Goal: Task Accomplishment & Management: Manage account settings

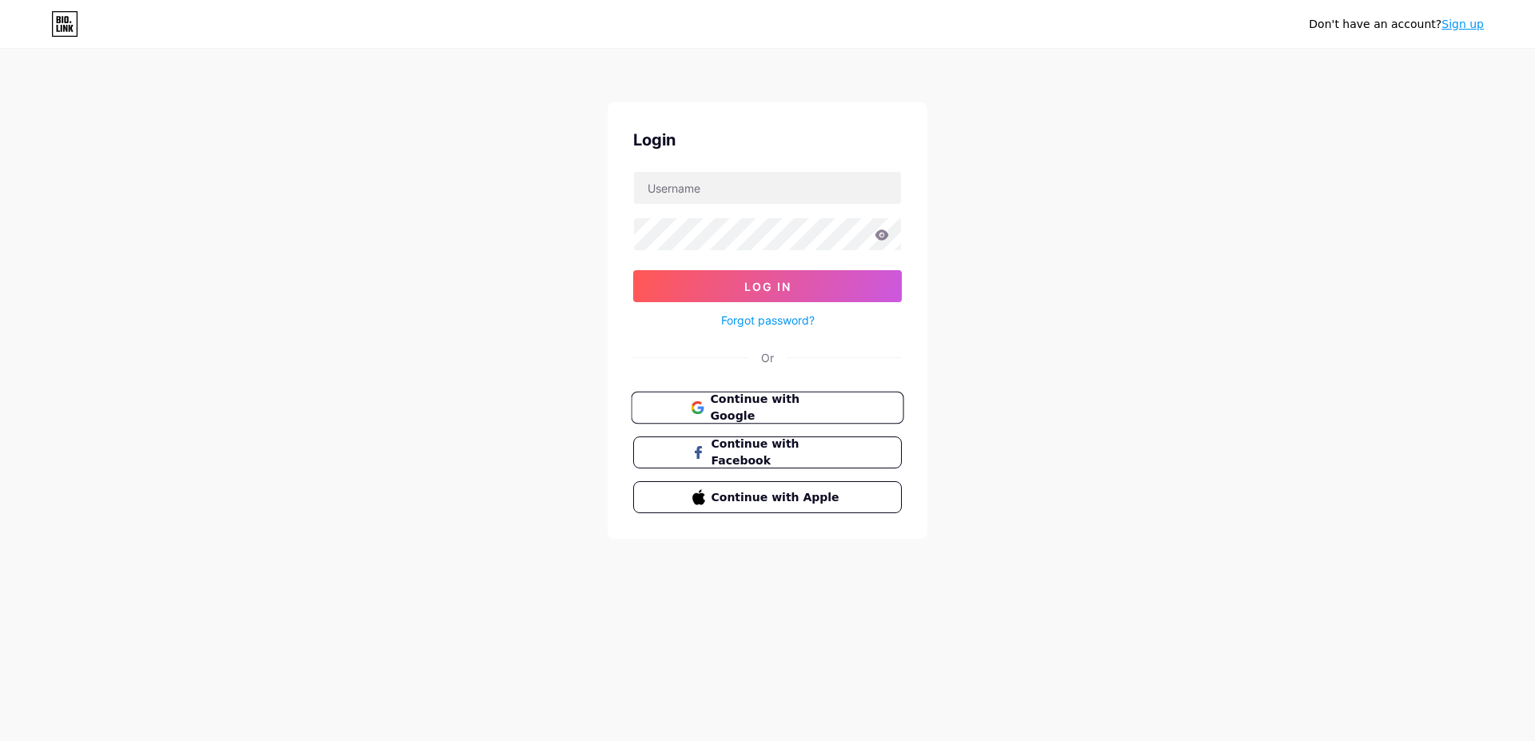
click at [760, 418] on button "Continue with Google" at bounding box center [767, 408] width 273 height 33
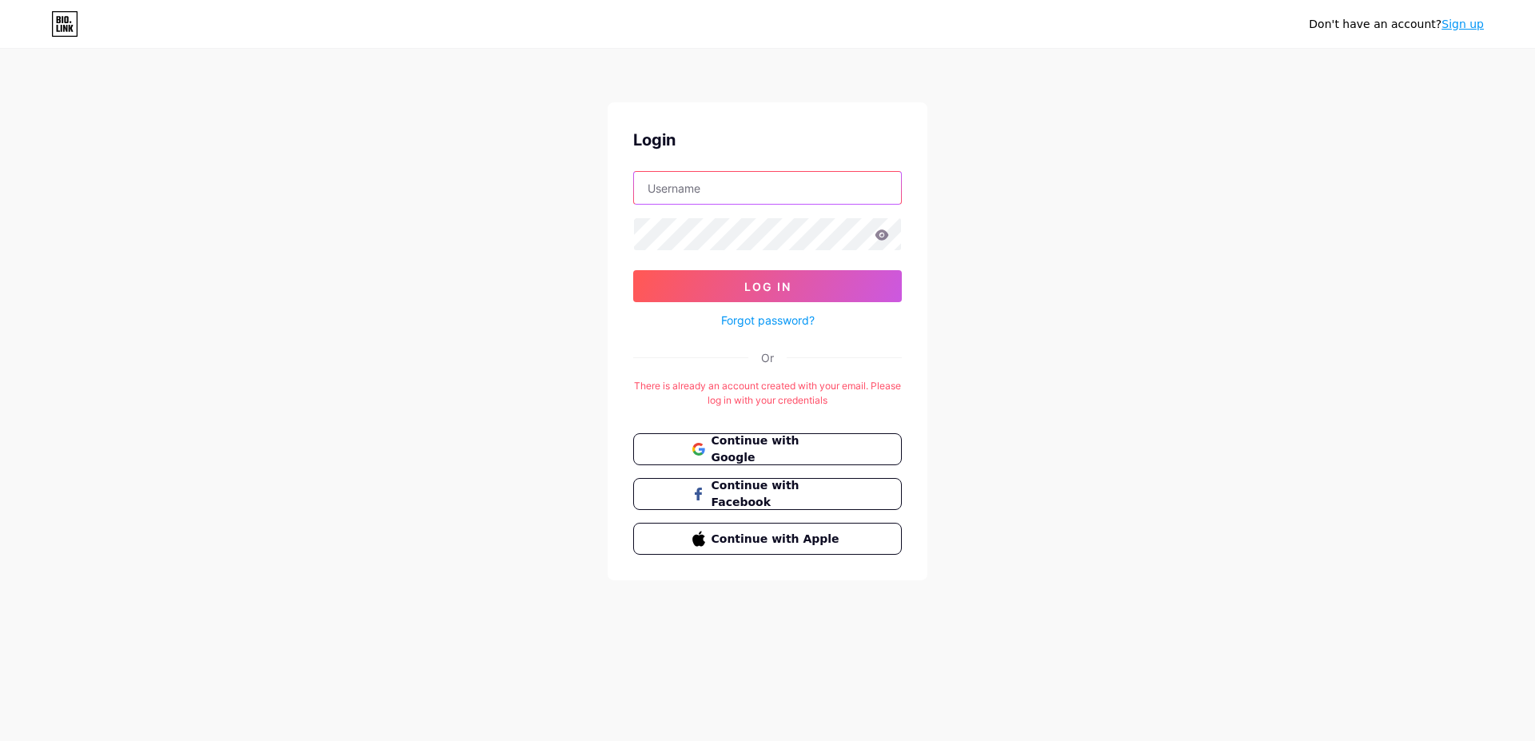
click at [755, 195] on input "text" at bounding box center [767, 188] width 267 height 32
type input "[EMAIL_ADDRESS][DOMAIN_NAME]"
click at [633, 270] on button "Log In" at bounding box center [767, 286] width 269 height 32
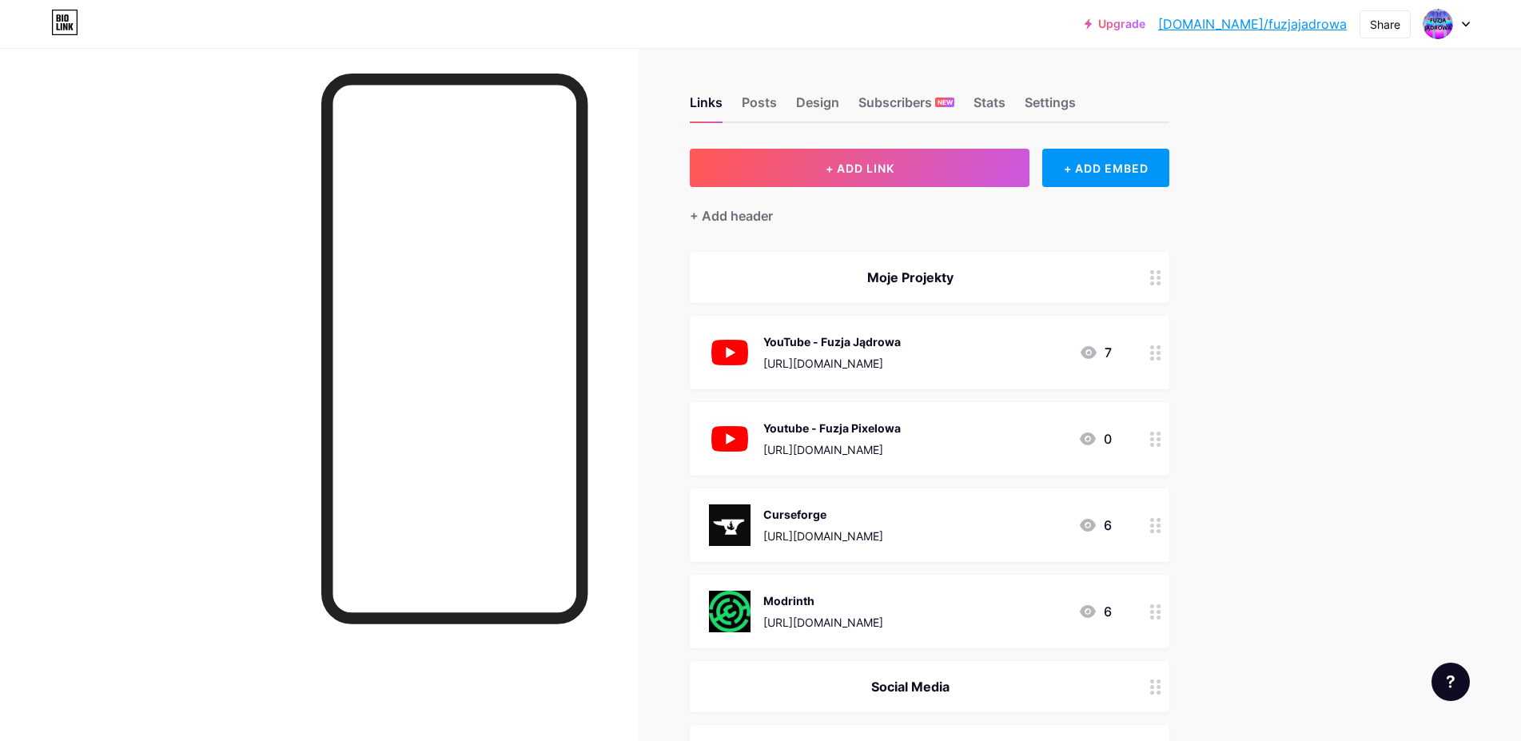
click at [846, 516] on div "Curseforge" at bounding box center [823, 514] width 120 height 17
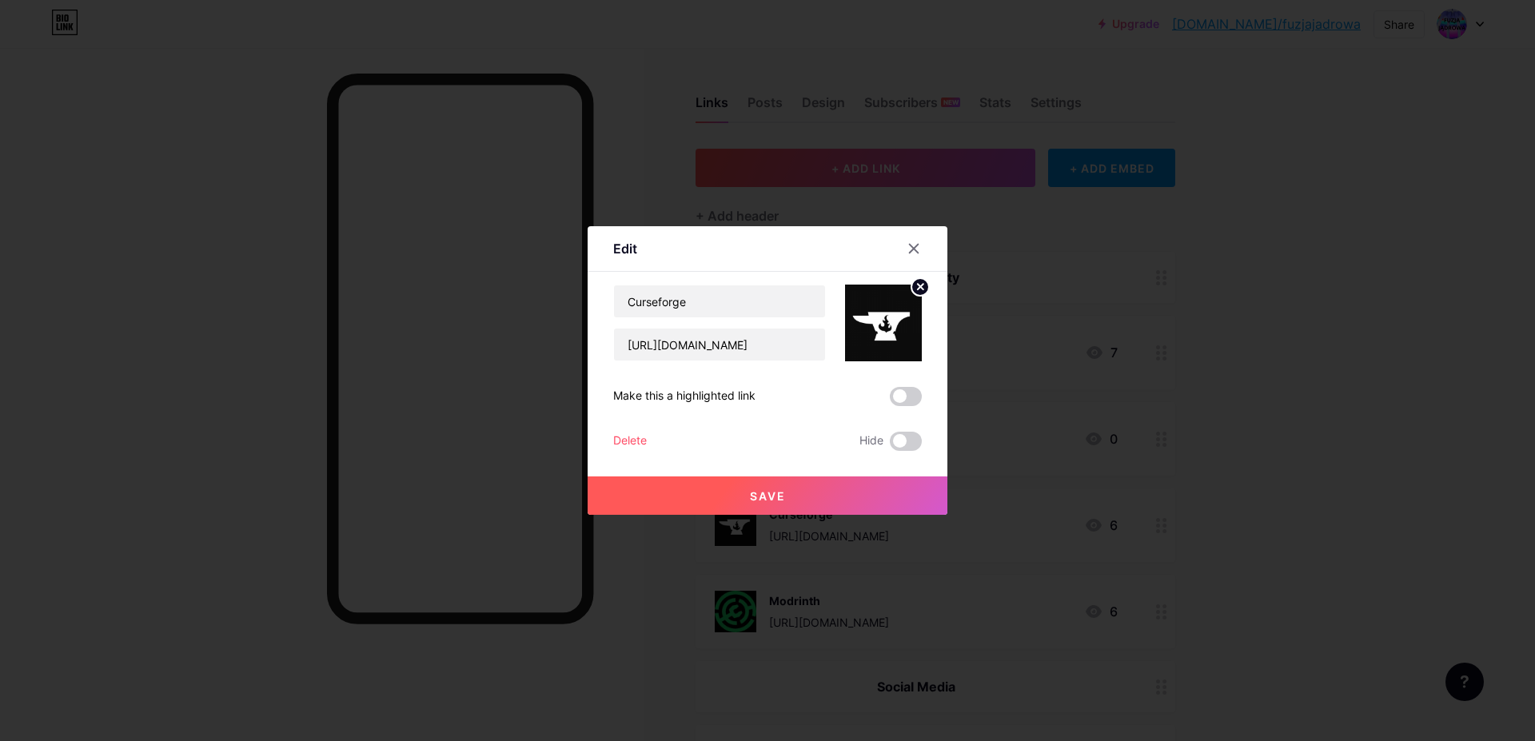
click at [613, 448] on div "Delete" at bounding box center [630, 441] width 34 height 19
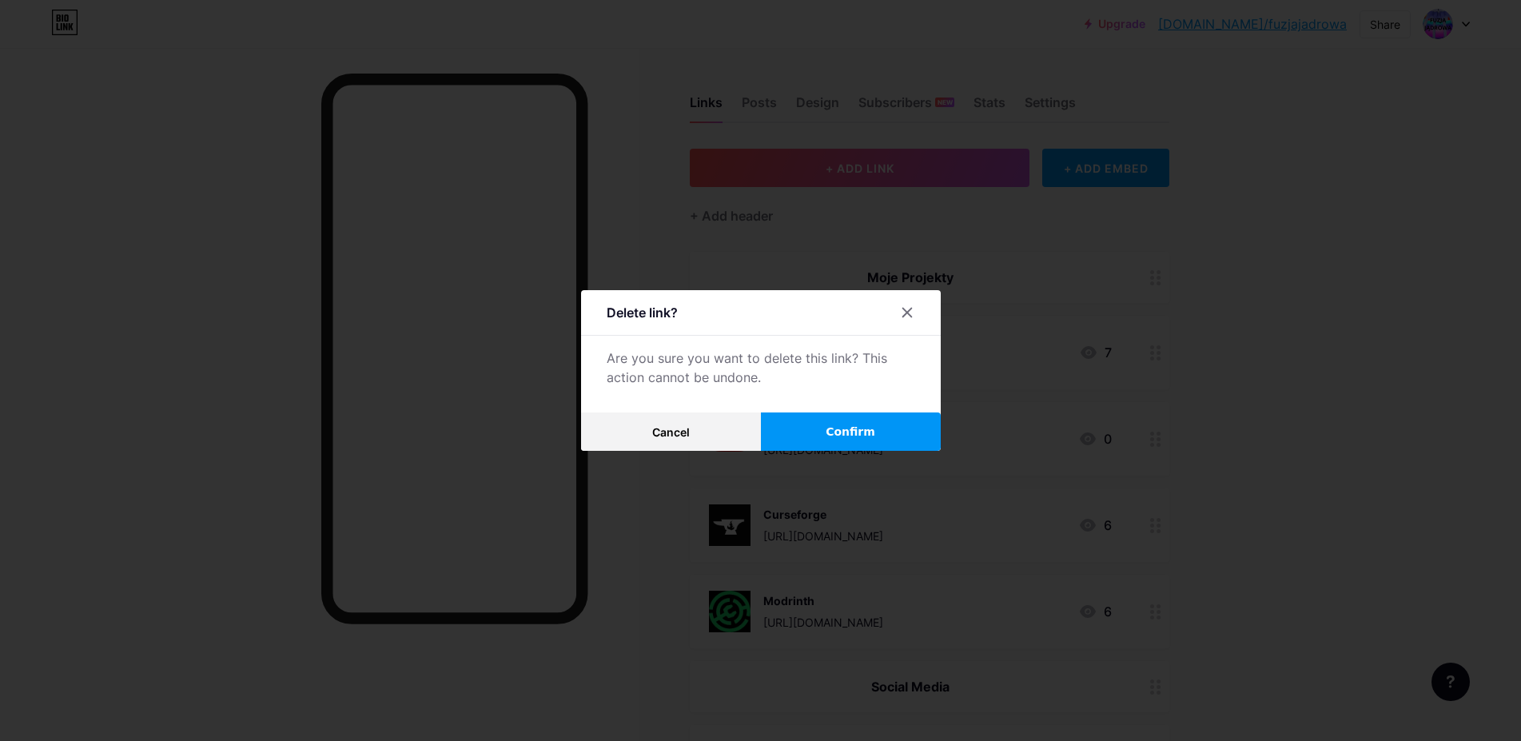
click at [846, 439] on span "Confirm" at bounding box center [851, 432] width 50 height 17
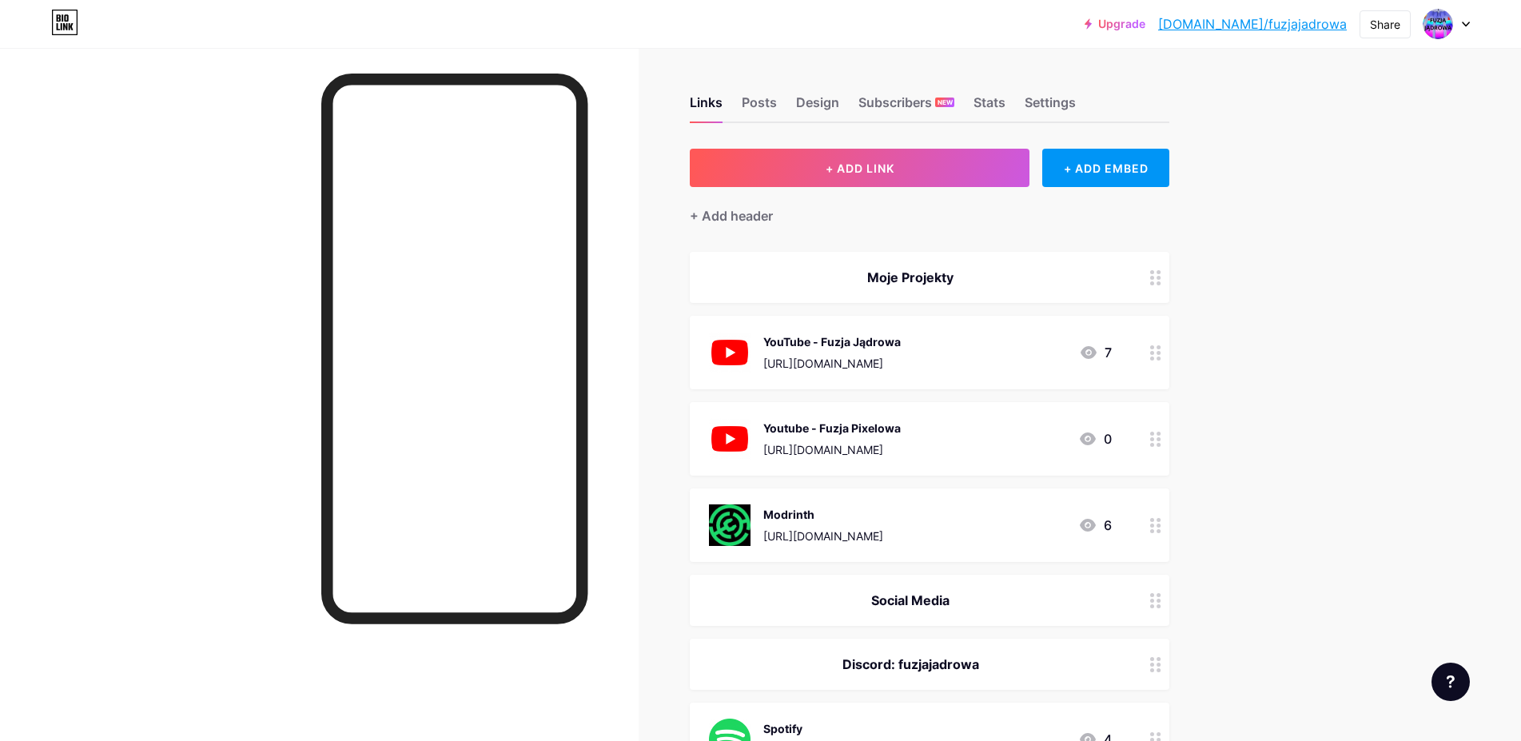
click at [814, 517] on div "Modrinth" at bounding box center [823, 514] width 120 height 17
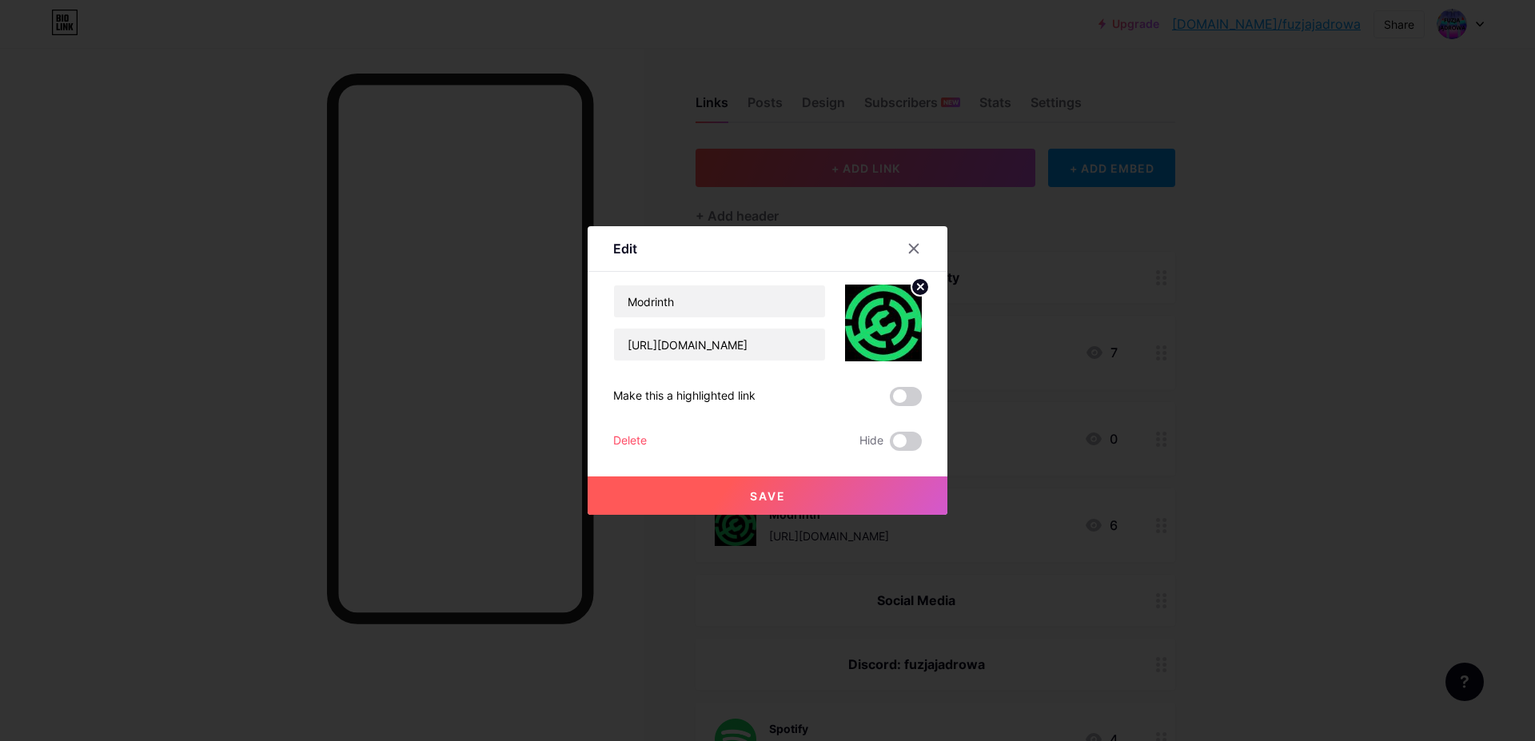
click at [626, 443] on div "Delete" at bounding box center [630, 441] width 34 height 19
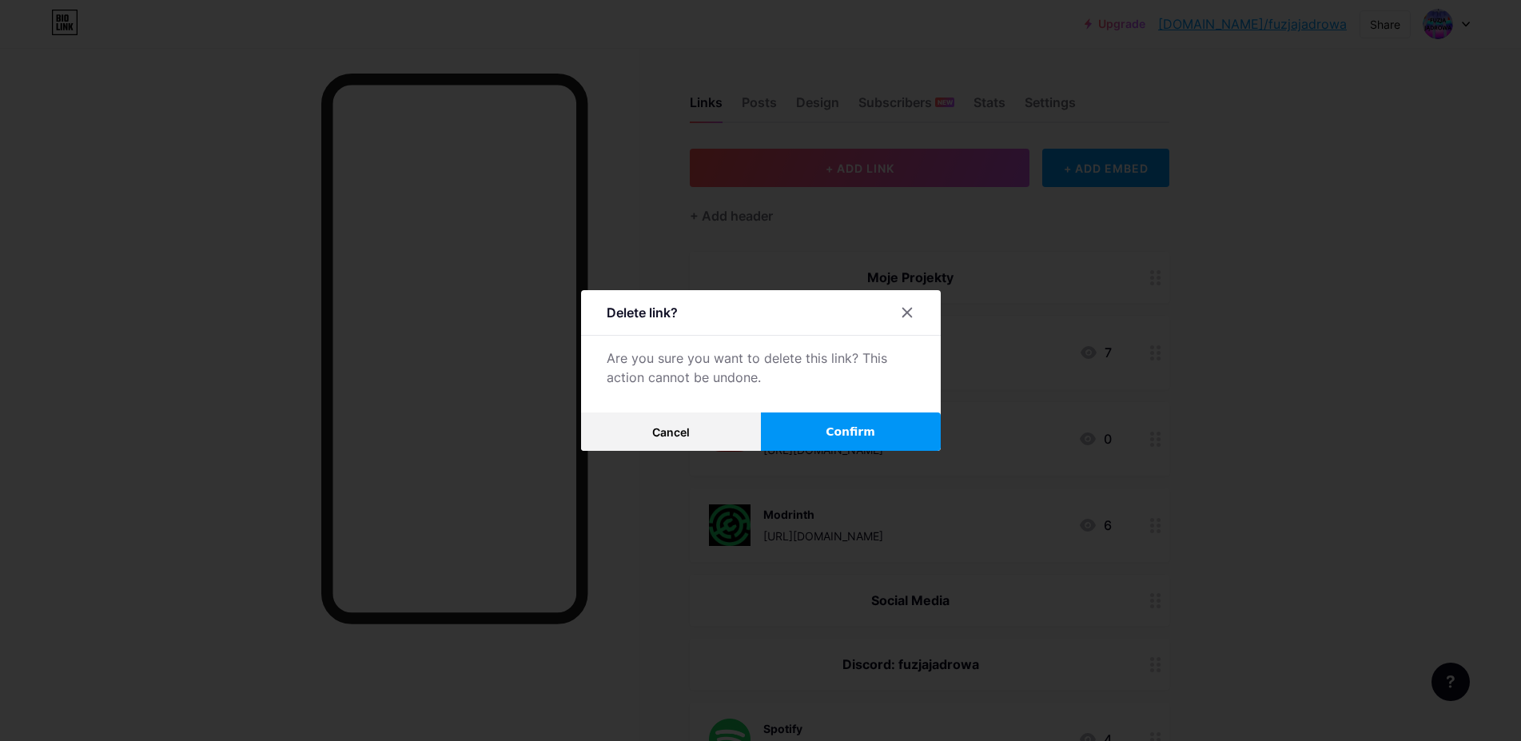
click at [813, 416] on button "Confirm" at bounding box center [851, 431] width 180 height 38
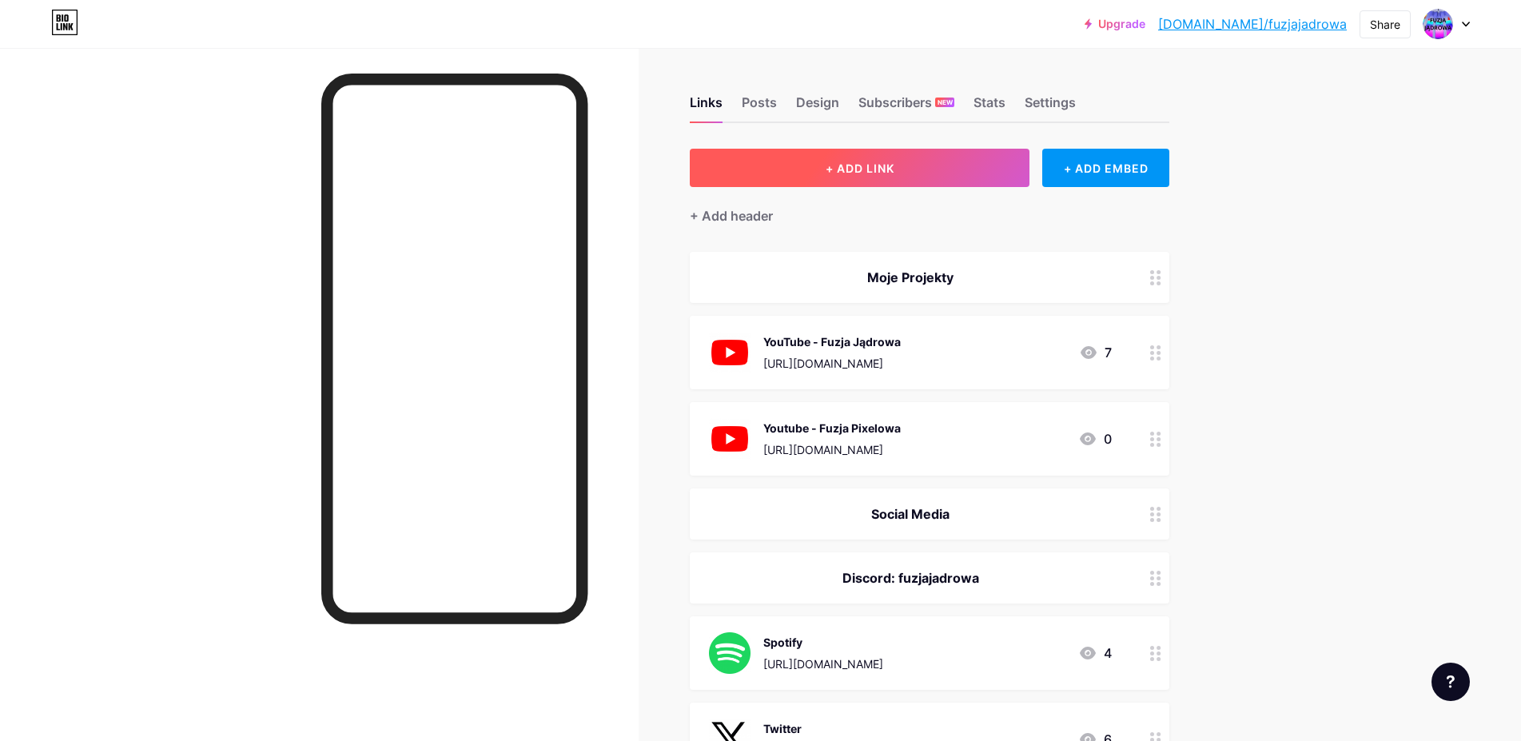
click at [862, 175] on button "+ ADD LINK" at bounding box center [860, 168] width 340 height 38
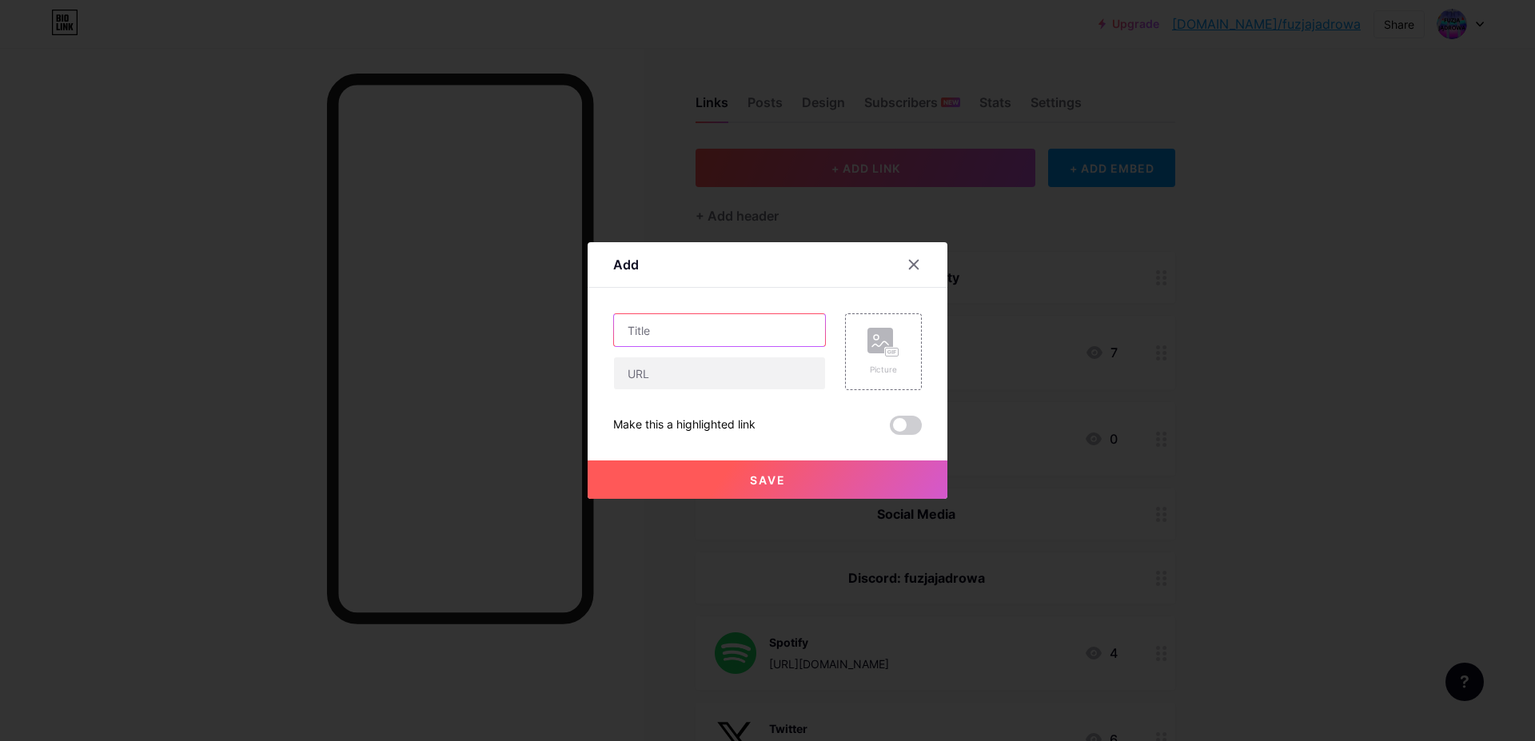
click at [751, 325] on input "text" at bounding box center [719, 330] width 211 height 32
type input "r"
type input "A"
type input "Archiwum Projektów"
click at [889, 349] on rect at bounding box center [892, 352] width 13 height 8
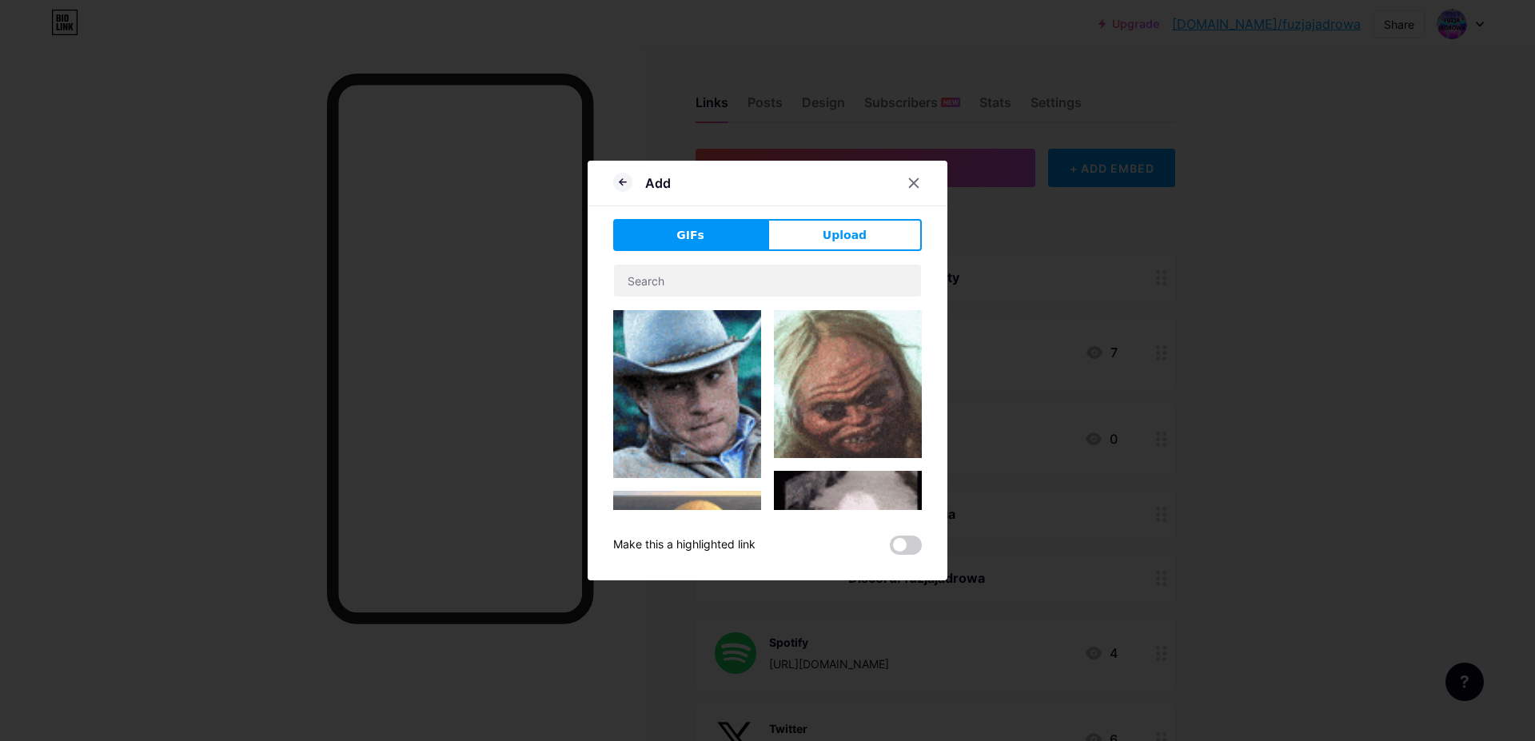
click at [816, 257] on div "GIFs Upload Content YouTube Play YouTube video without leaving your page. ADD V…" at bounding box center [767, 387] width 309 height 336
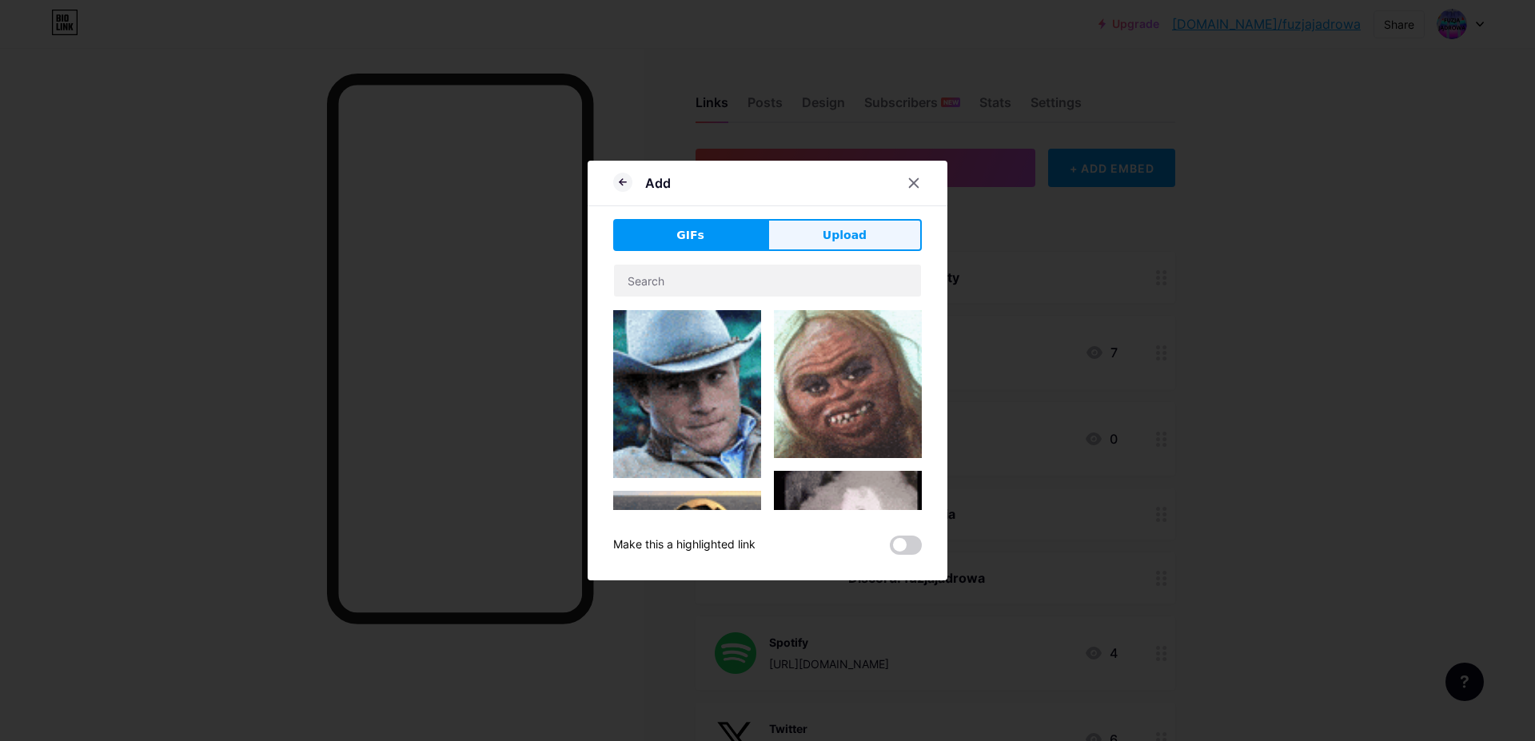
click at [816, 242] on button "Upload" at bounding box center [844, 235] width 154 height 32
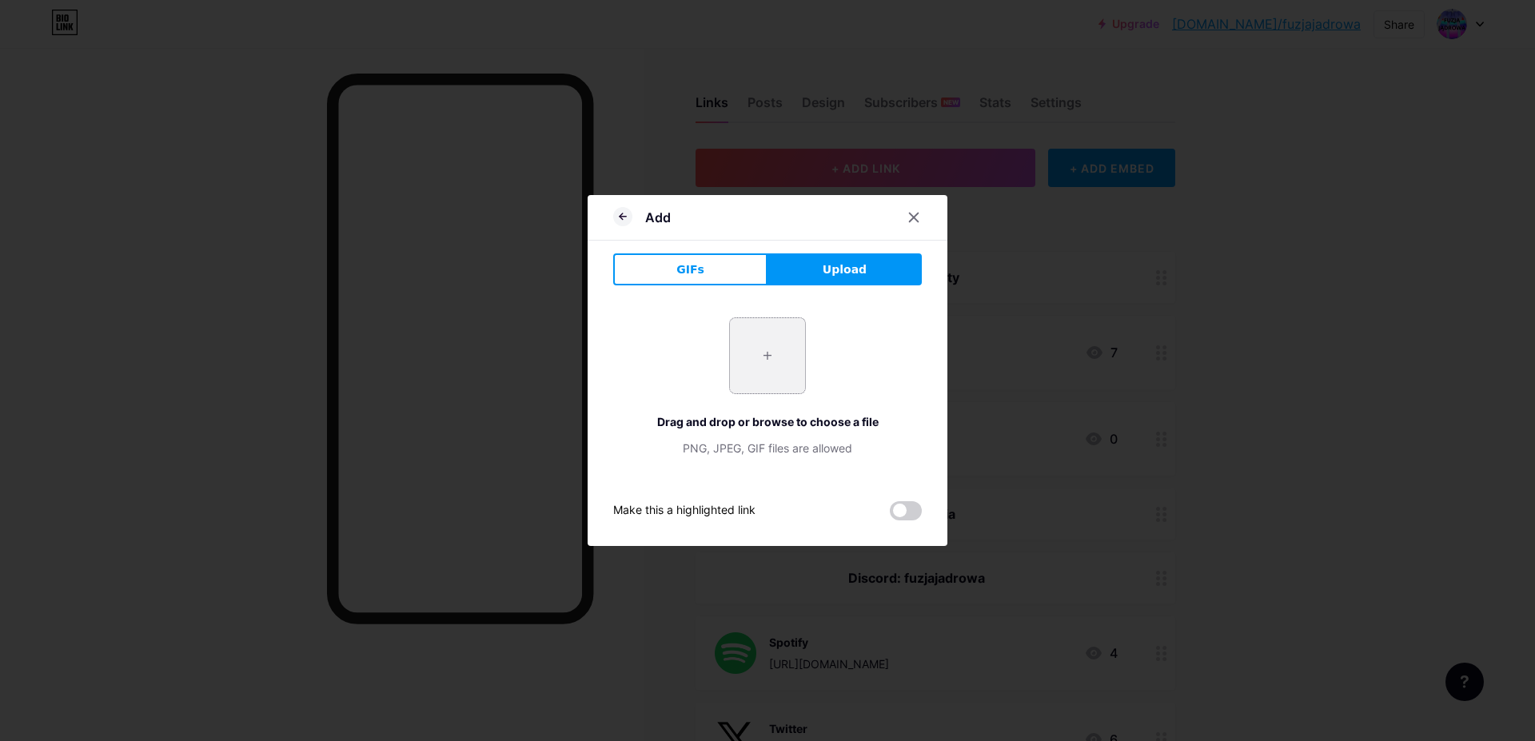
click at [761, 353] on input "file" at bounding box center [767, 355] width 75 height 75
type input "C:\fakepath\channels4_profile.jpg"
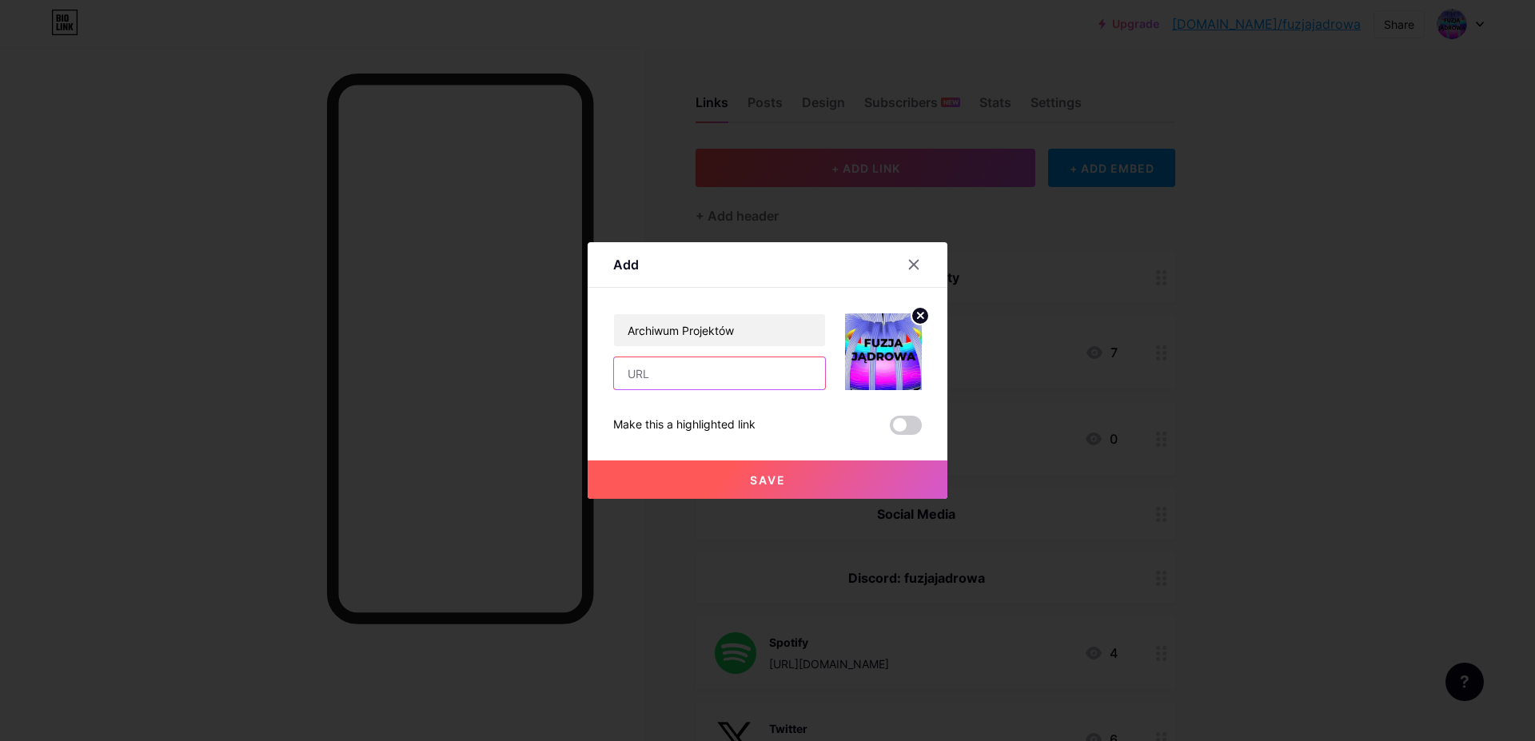
click at [720, 379] on input "text" at bounding box center [719, 373] width 211 height 32
paste input "[URL][DOMAIN_NAME]"
drag, startPoint x: 806, startPoint y: 372, endPoint x: 476, endPoint y: 398, distance: 331.1
click at [613, 390] on div "[URL][DOMAIN_NAME]" at bounding box center [719, 373] width 213 height 34
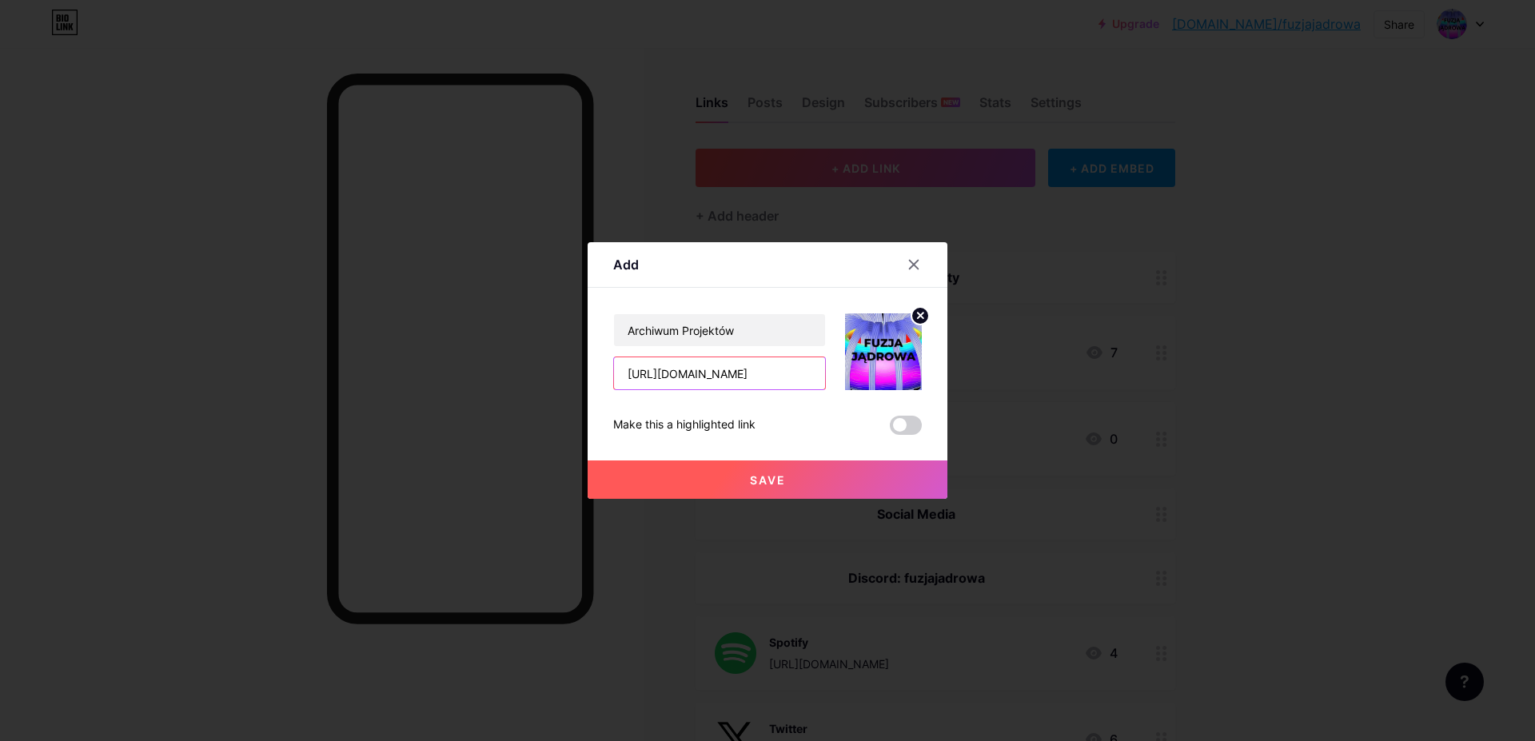
paste input "[URL][DOMAIN_NAME]"
drag, startPoint x: 814, startPoint y: 376, endPoint x: 551, endPoint y: 360, distance: 264.3
click at [613, 360] on div "[URL][DOMAIN_NAME]" at bounding box center [719, 373] width 213 height 34
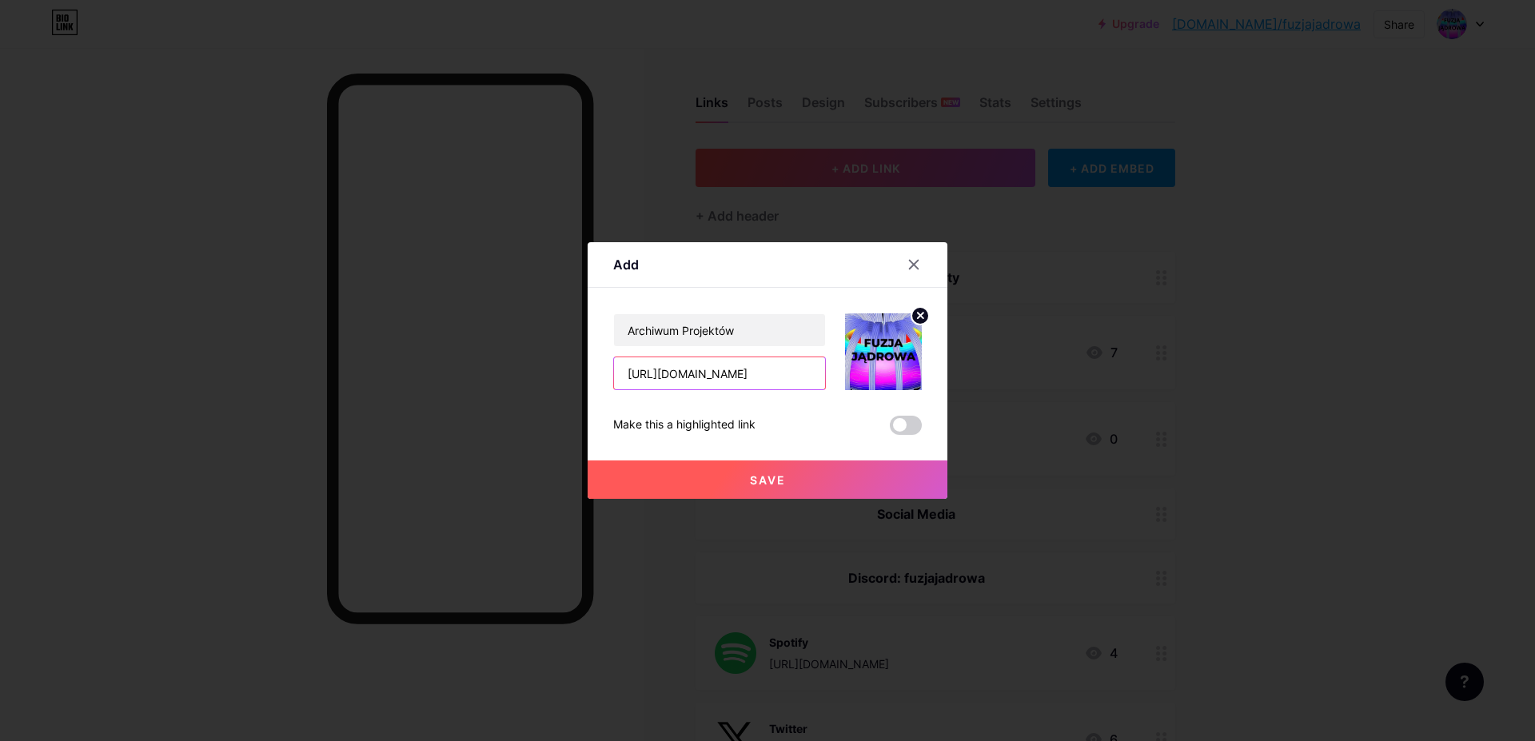
drag, startPoint x: 806, startPoint y: 376, endPoint x: 552, endPoint y: 370, distance: 253.4
click at [613, 370] on div "[URL][DOMAIN_NAME]" at bounding box center [719, 373] width 213 height 34
type input "h"
paste input "[URL][DOMAIN_NAME]"
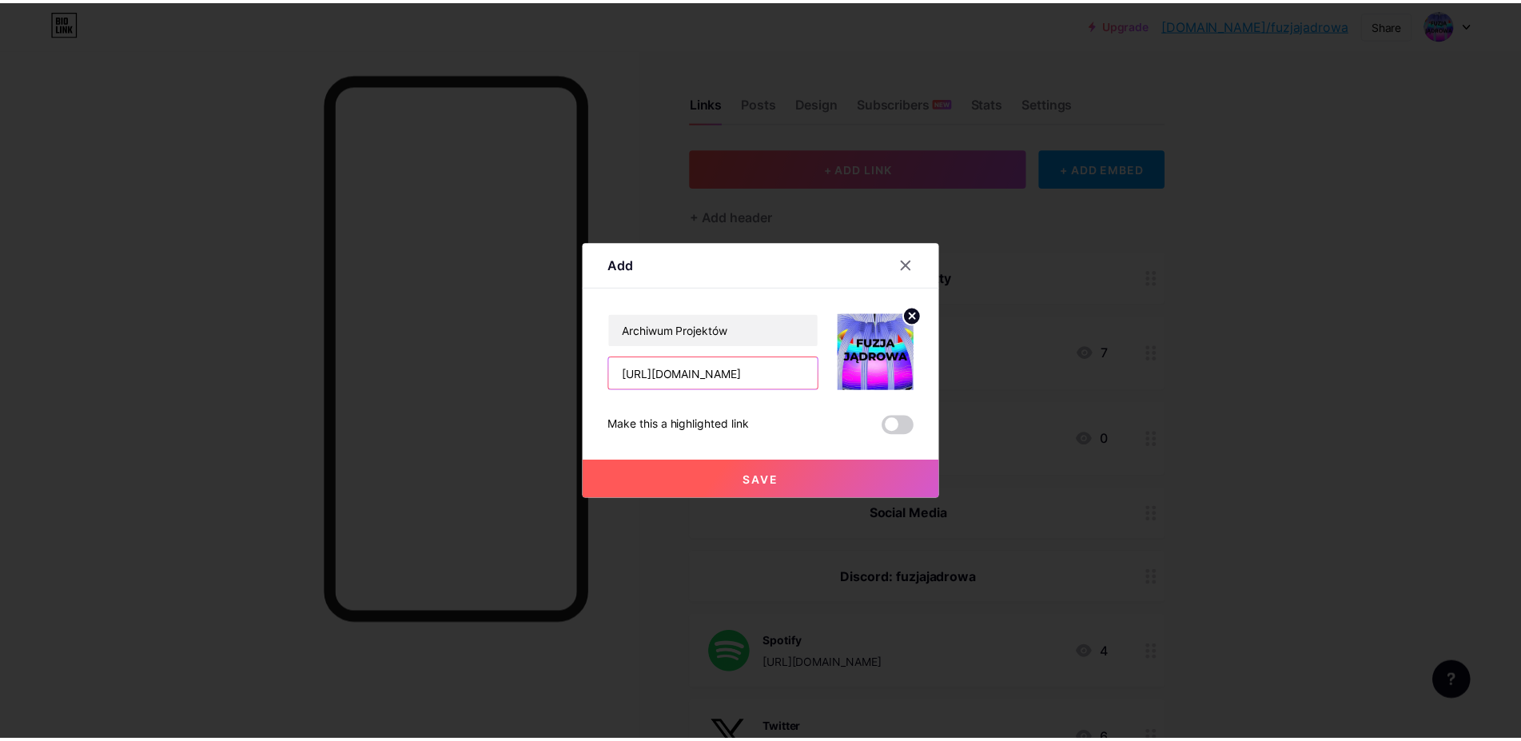
scroll to position [0, 102]
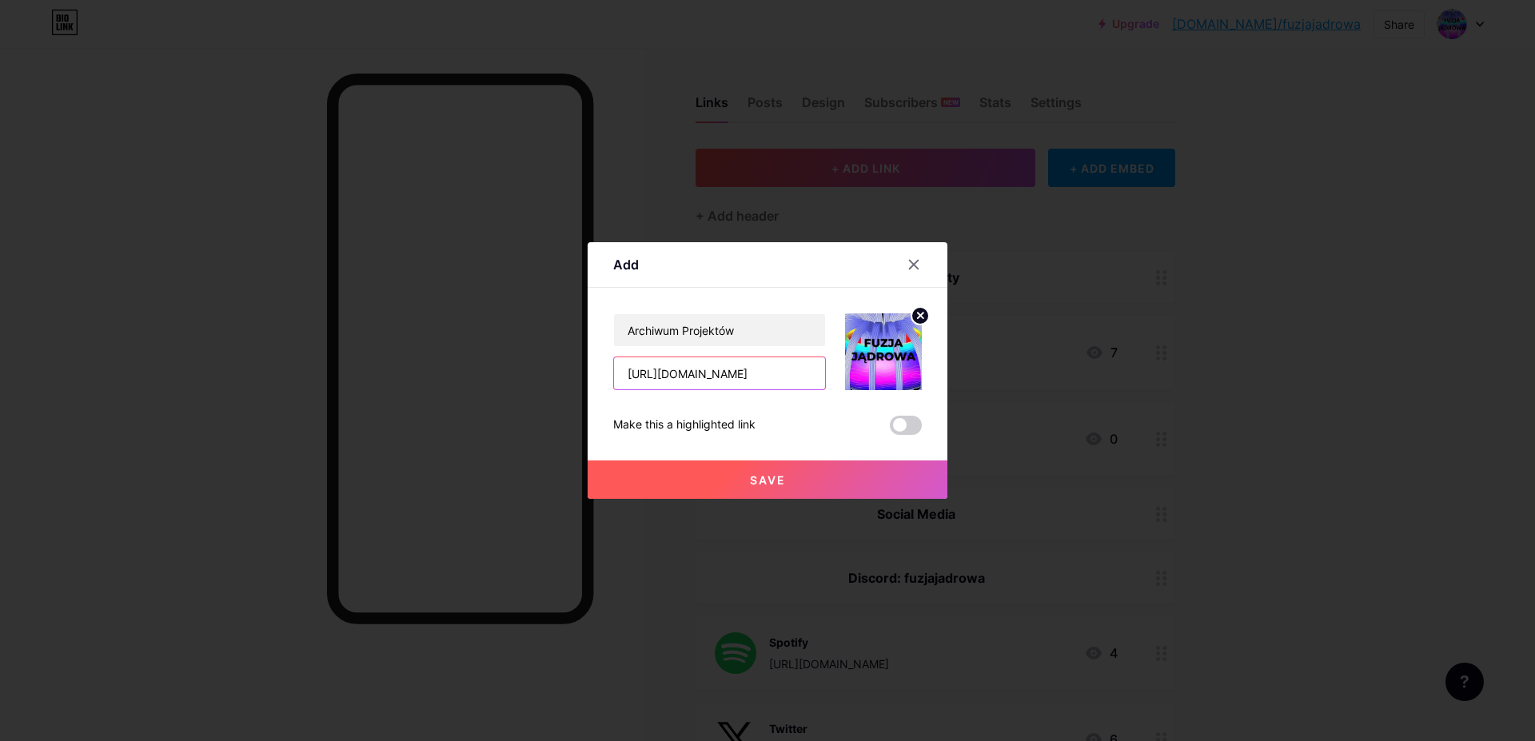
type input "[URL][DOMAIN_NAME]"
click at [814, 473] on button "Save" at bounding box center [767, 479] width 360 height 38
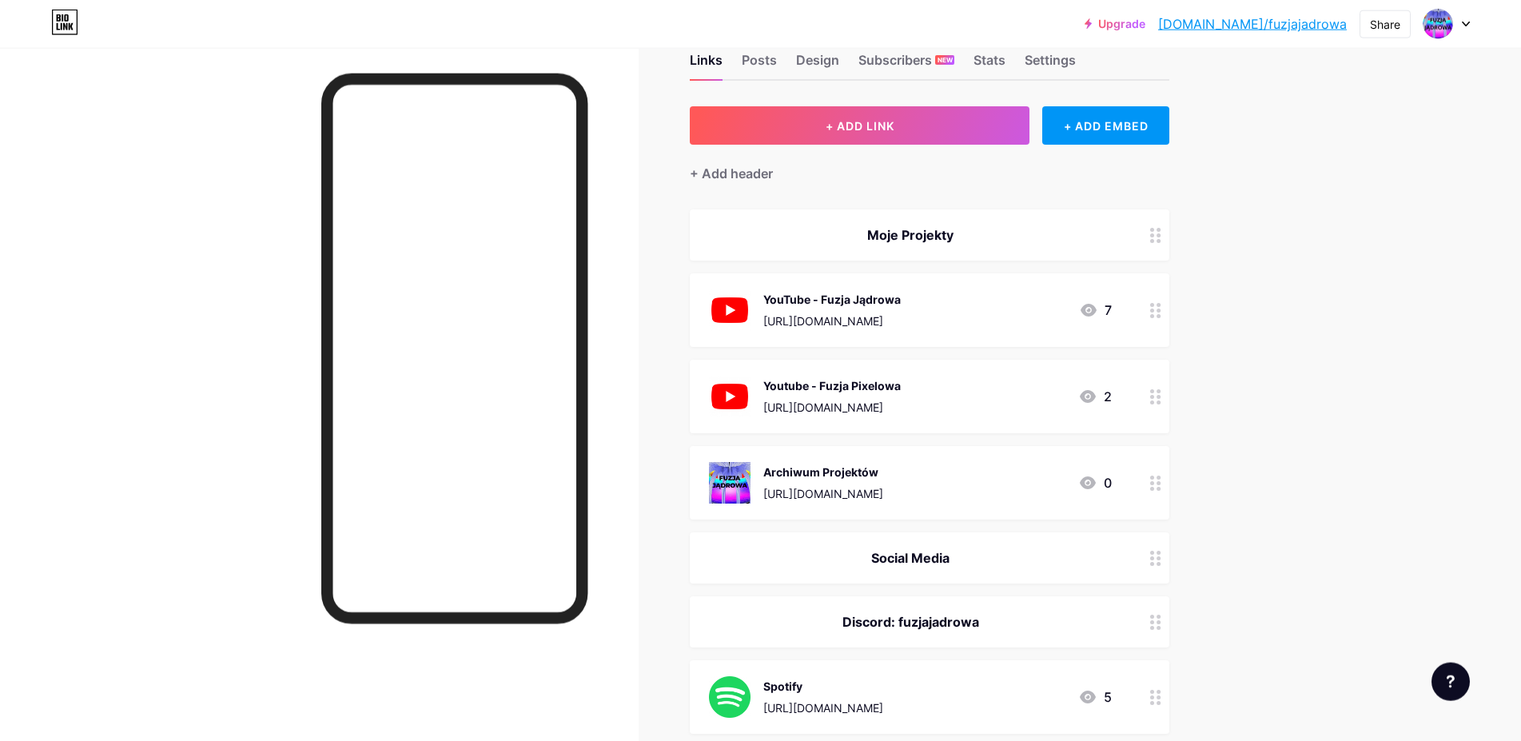
scroll to position [0, 0]
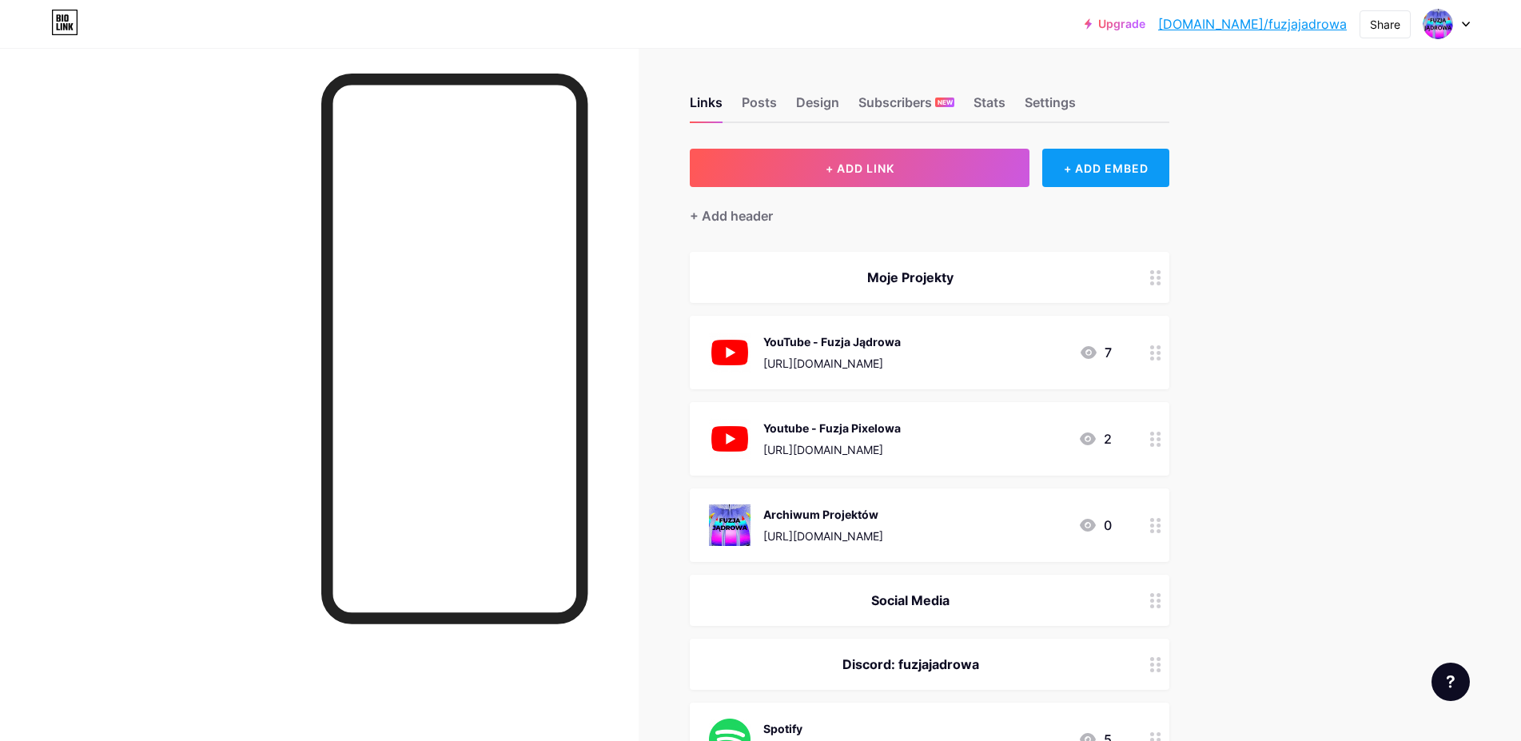
click at [1112, 159] on div "+ ADD EMBED" at bounding box center [1105, 168] width 127 height 38
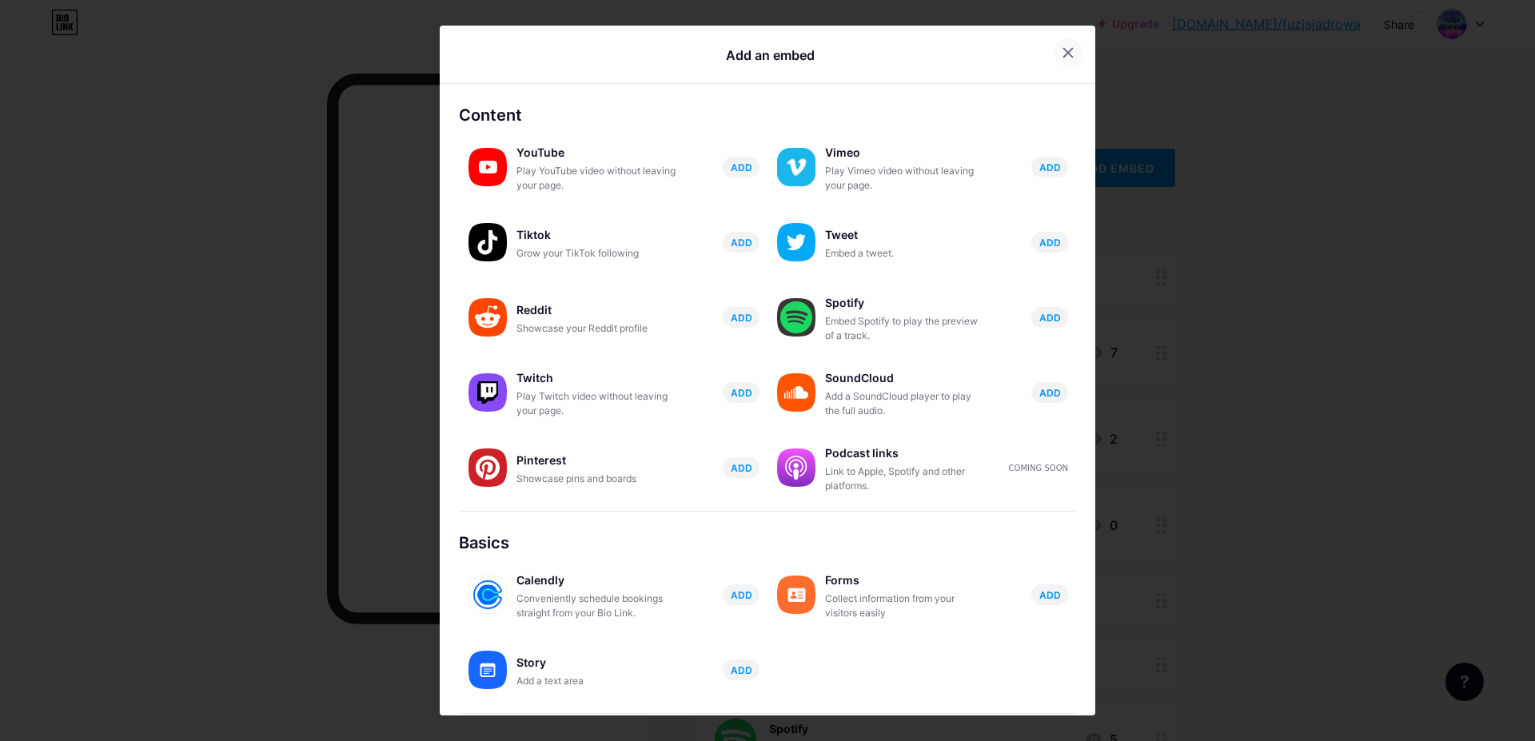
click at [1061, 49] on icon at bounding box center [1067, 52] width 13 height 13
